Goal: Task Accomplishment & Management: Complete application form

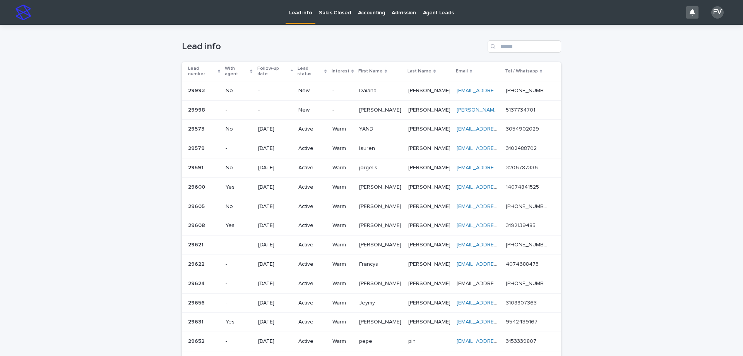
click at [305, 105] on div "New" at bounding box center [311, 109] width 27 height 8
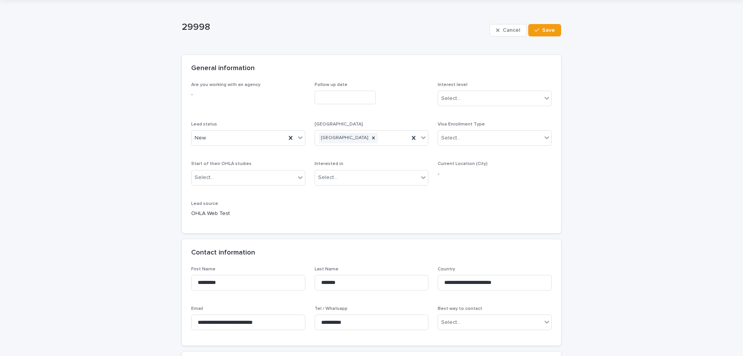
scroll to position [39, 0]
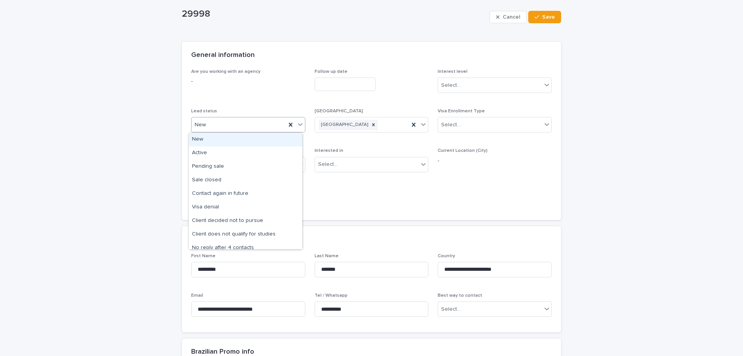
click at [235, 125] on div "New" at bounding box center [239, 124] width 94 height 13
drag, startPoint x: 234, startPoint y: 145, endPoint x: 235, endPoint y: 152, distance: 7.1
click at [235, 152] on div "Active" at bounding box center [245, 153] width 113 height 14
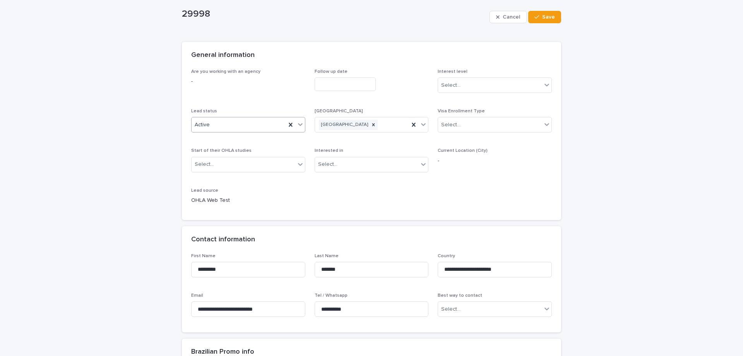
click at [339, 86] on input "text" at bounding box center [345, 84] width 61 height 14
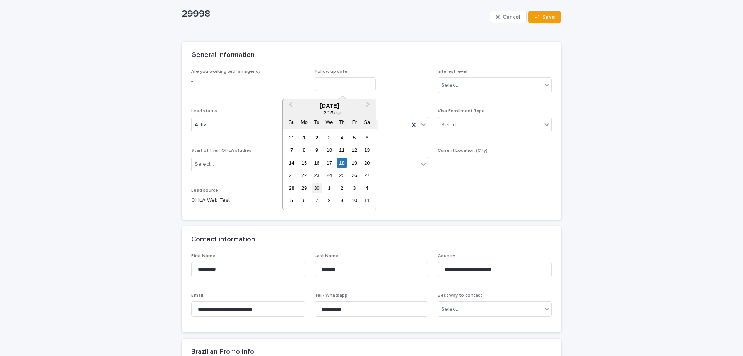
click at [317, 186] on div "30" at bounding box center [317, 188] width 10 height 10
type input "**********"
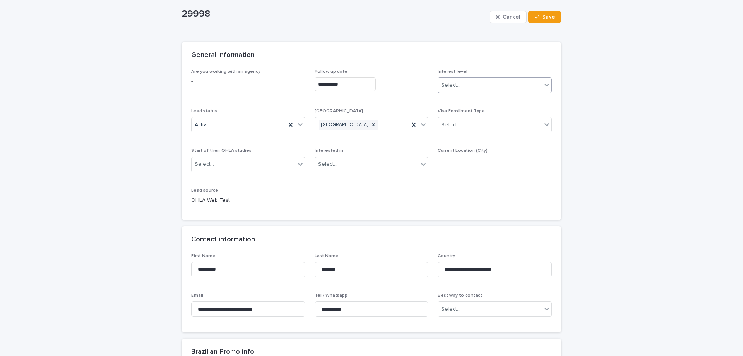
click at [493, 92] on div "Select..." at bounding box center [495, 84] width 114 height 15
click at [495, 113] on div "Warm" at bounding box center [491, 114] width 113 height 14
drag, startPoint x: 348, startPoint y: 312, endPoint x: 301, endPoint y: 310, distance: 47.3
click at [301, 310] on div "**********" at bounding box center [371, 288] width 361 height 70
drag, startPoint x: 550, startPoint y: 15, endPoint x: 552, endPoint y: 35, distance: 20.3
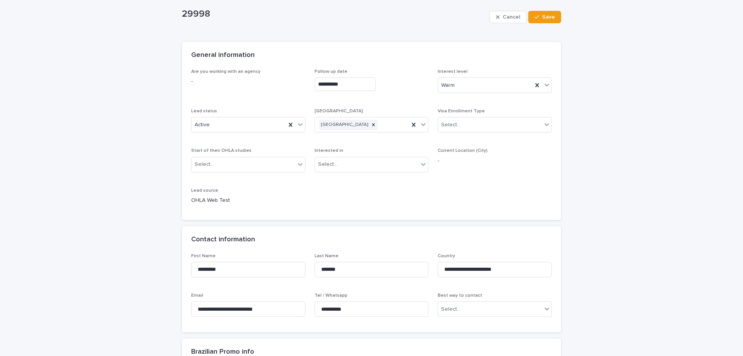
click at [543, 15] on span "Save" at bounding box center [548, 16] width 13 height 5
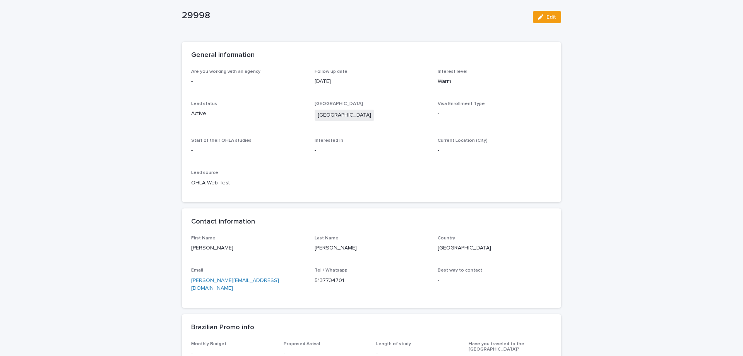
scroll to position [0, 0]
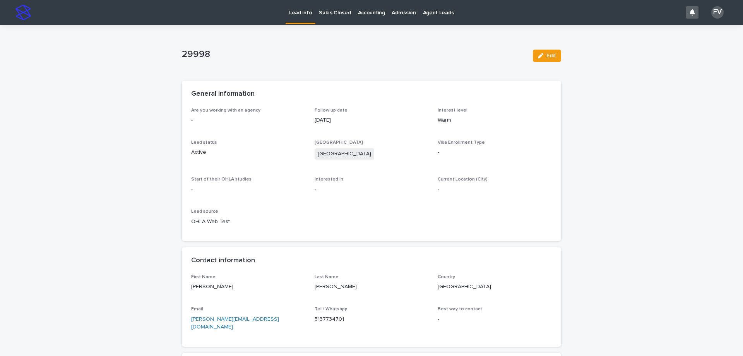
click at [307, 4] on p "Lead info" at bounding box center [300, 8] width 23 height 16
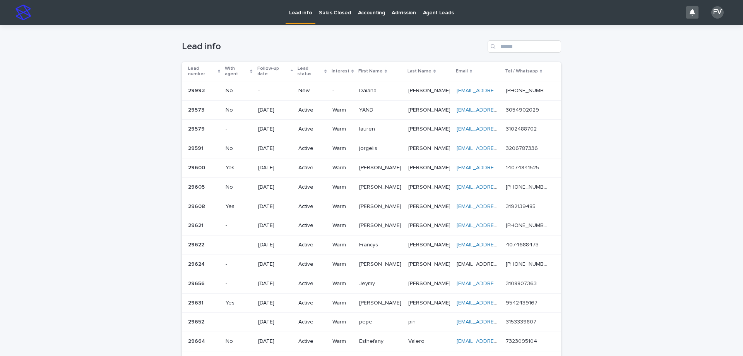
click at [308, 86] on div "New" at bounding box center [311, 90] width 27 height 8
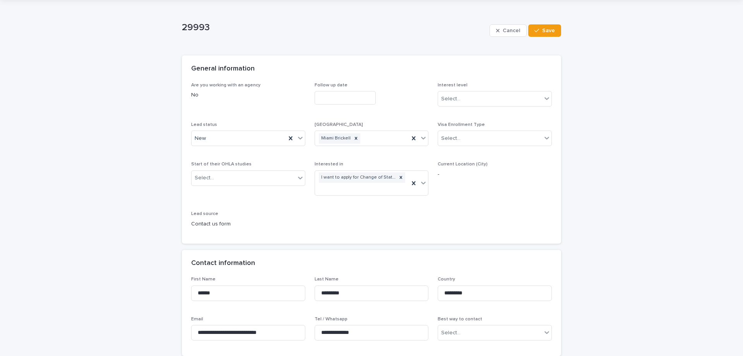
scroll to position [39, 0]
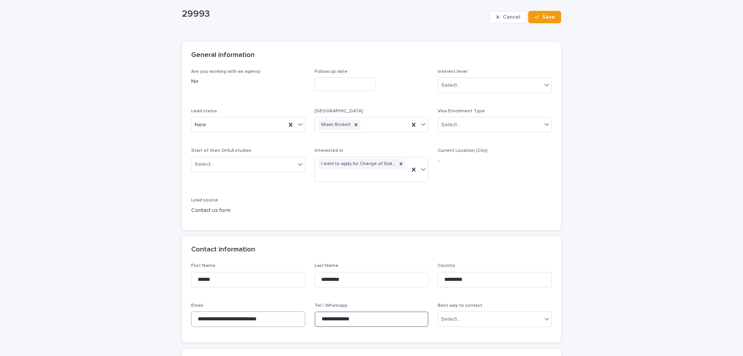
drag, startPoint x: 369, startPoint y: 319, endPoint x: 281, endPoint y: 316, distance: 88.3
click at [281, 316] on div "**********" at bounding box center [371, 298] width 361 height 70
click at [255, 133] on div "Lead status New" at bounding box center [248, 123] width 114 height 30
click at [247, 129] on div "New" at bounding box center [239, 124] width 94 height 13
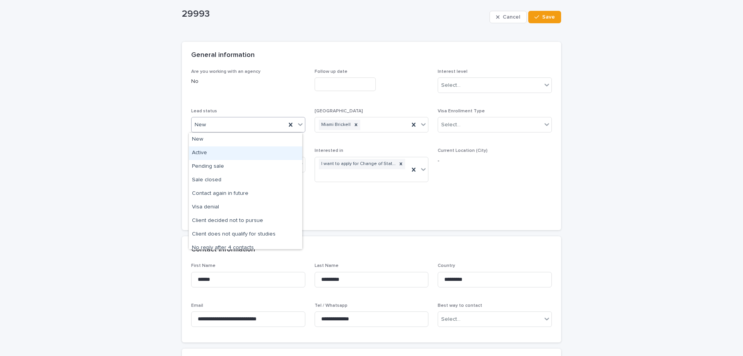
click at [235, 155] on div "Active" at bounding box center [245, 153] width 113 height 14
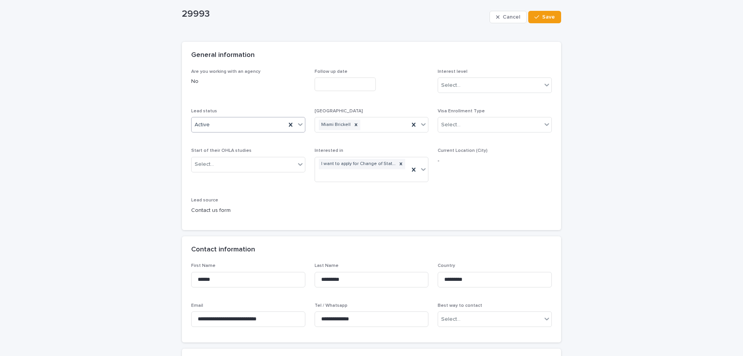
click at [325, 84] on input "text" at bounding box center [345, 84] width 61 height 14
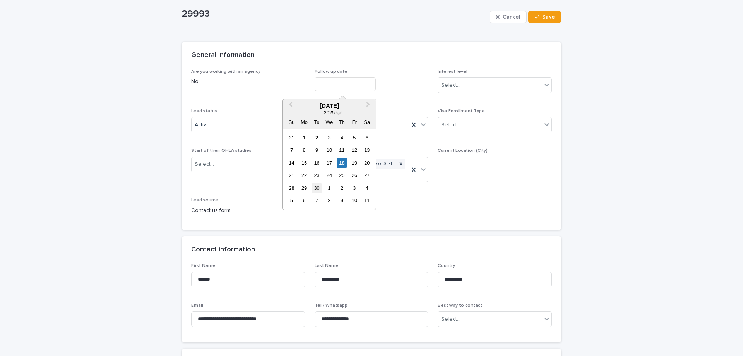
click at [315, 190] on div "30" at bounding box center [317, 188] width 10 height 10
type input "**********"
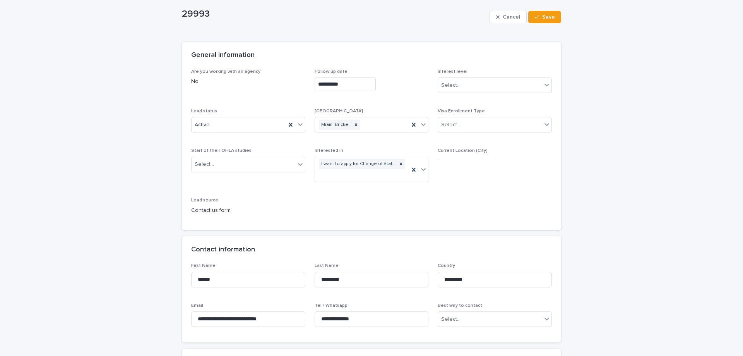
click at [442, 94] on div "Interest level Select..." at bounding box center [495, 84] width 114 height 30
click at [446, 90] on div "Select..." at bounding box center [490, 85] width 104 height 13
click at [450, 113] on div "Warm" at bounding box center [491, 114] width 113 height 14
click at [539, 10] on div "Cancel Save" at bounding box center [526, 17] width 72 height 31
click at [547, 17] on span "Save" at bounding box center [548, 16] width 13 height 5
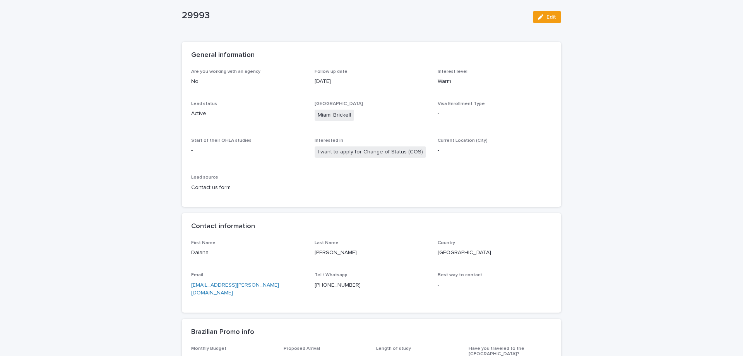
drag, startPoint x: 319, startPoint y: 322, endPoint x: 317, endPoint y: 318, distance: 4.9
click at [317, 319] on div "Brazilian Promo info" at bounding box center [371, 332] width 379 height 27
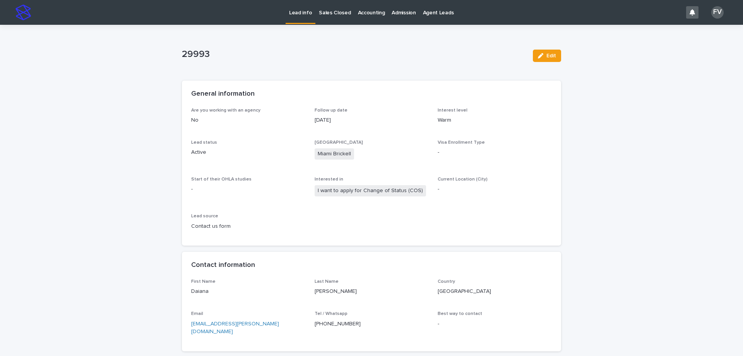
click at [301, 10] on p "Lead info" at bounding box center [300, 8] width 23 height 16
